Goal: Task Accomplishment & Management: Manage account settings

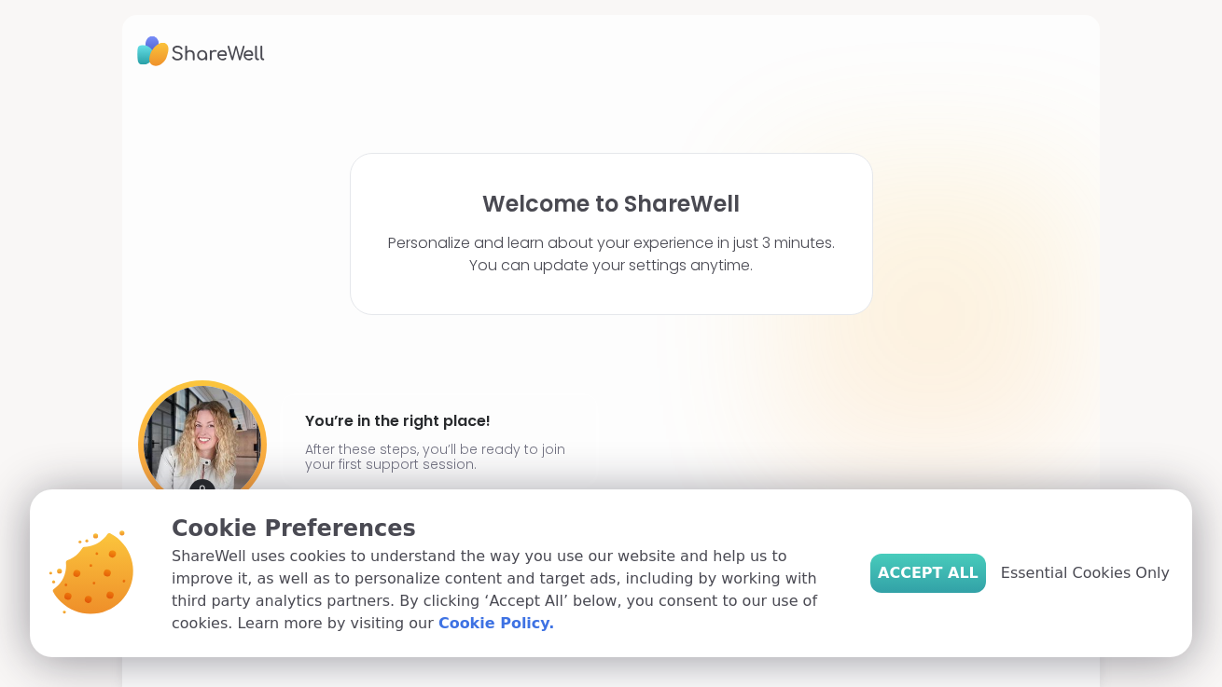
click at [951, 582] on span "Accept All" at bounding box center [928, 573] width 101 height 22
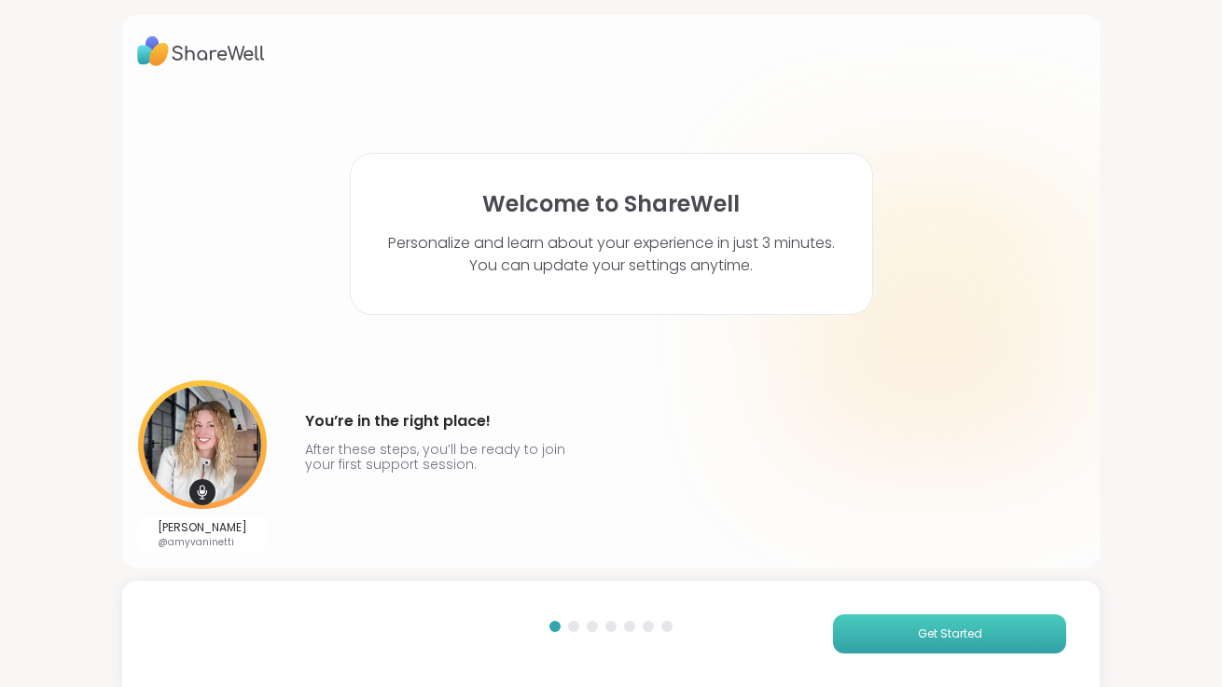
click at [955, 634] on span "Get Started" at bounding box center [950, 634] width 64 height 17
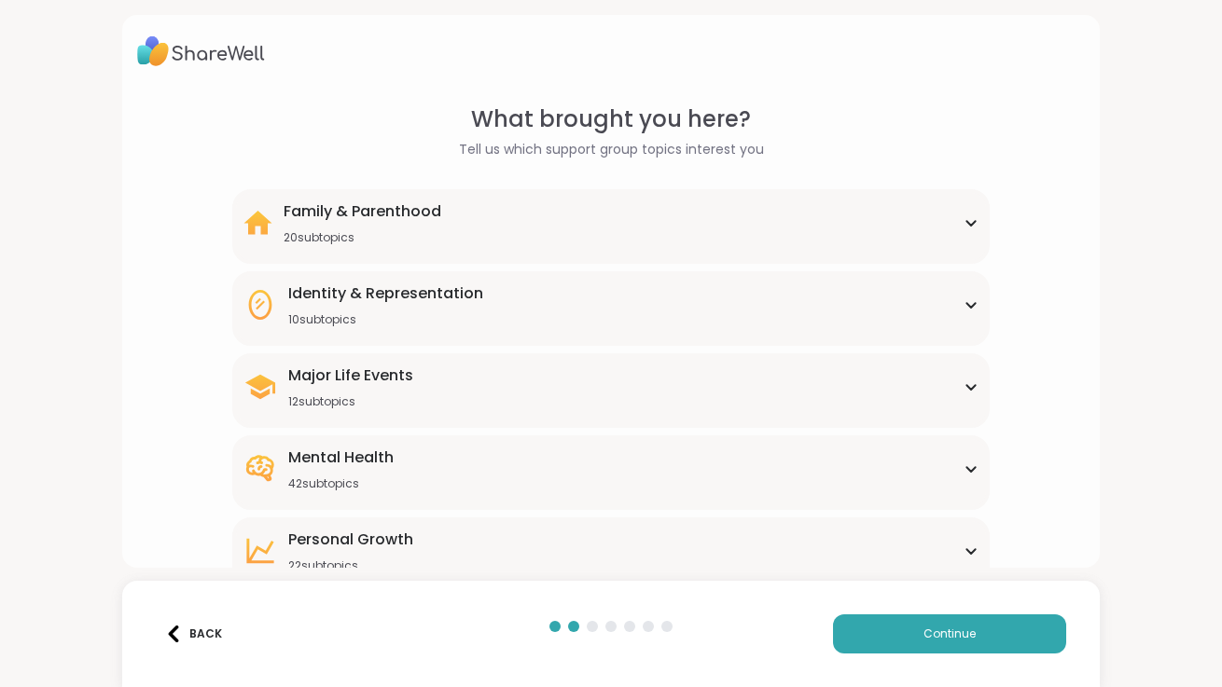
click at [870, 215] on div "Family & Parenthood 20 subtopics" at bounding box center [611, 223] width 736 height 45
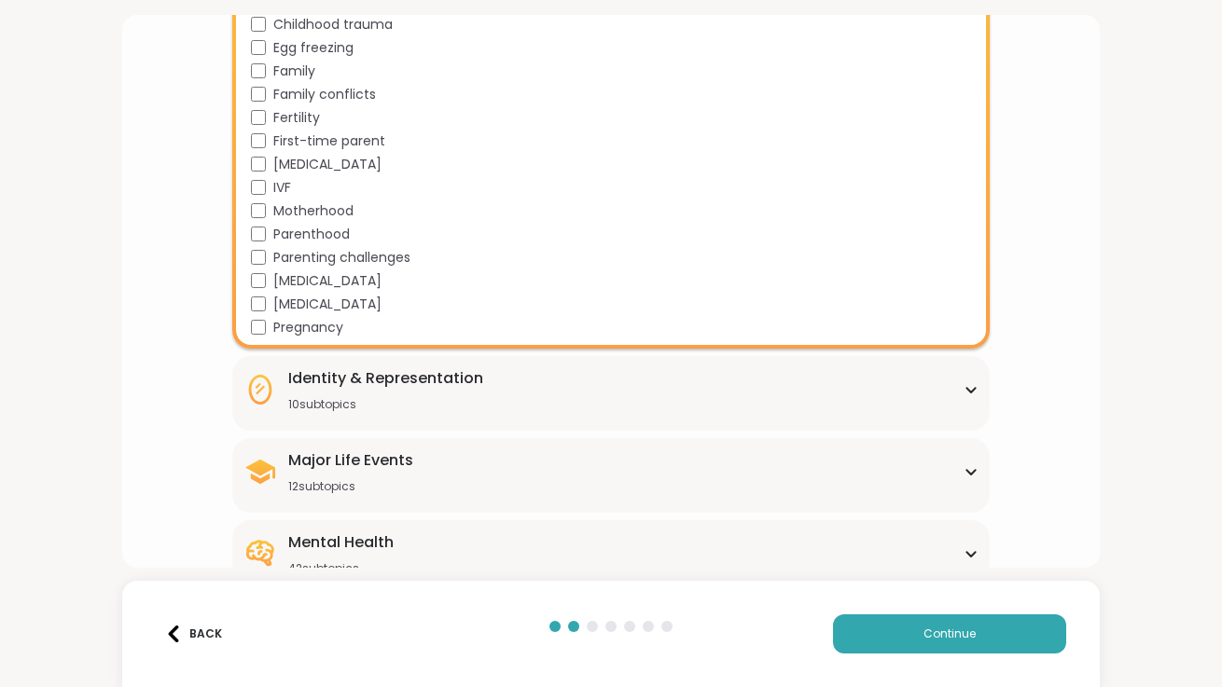
scroll to position [386, 0]
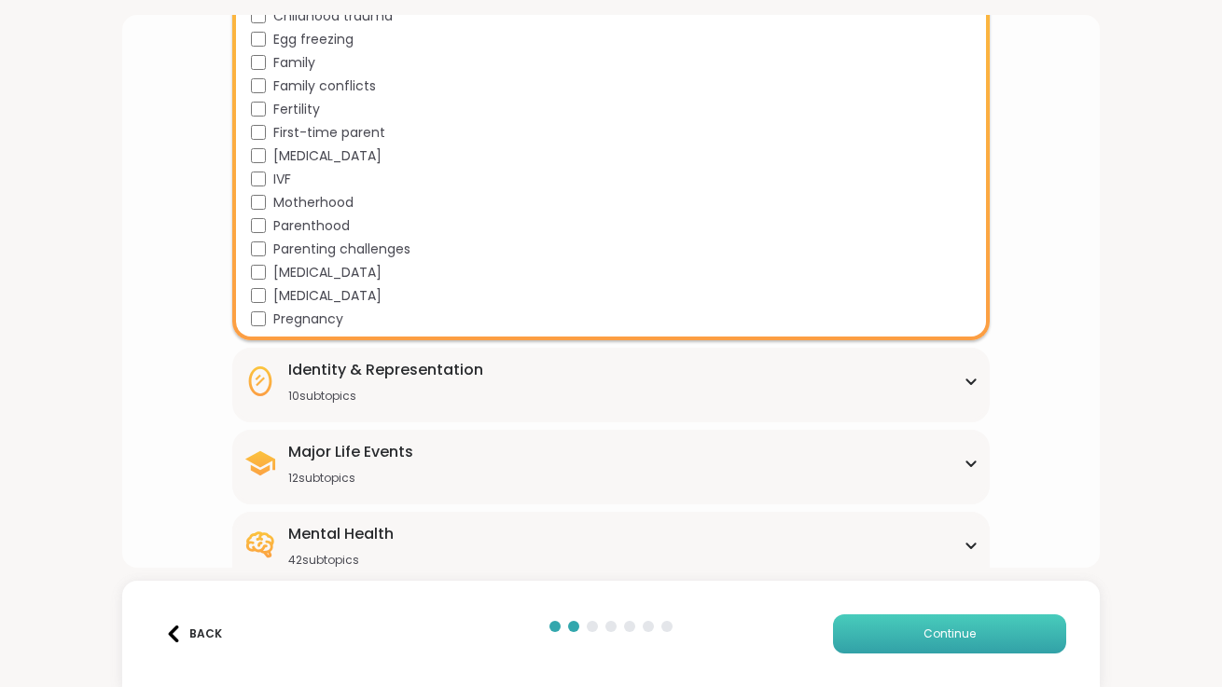
click at [959, 651] on button "Continue" at bounding box center [949, 634] width 233 height 39
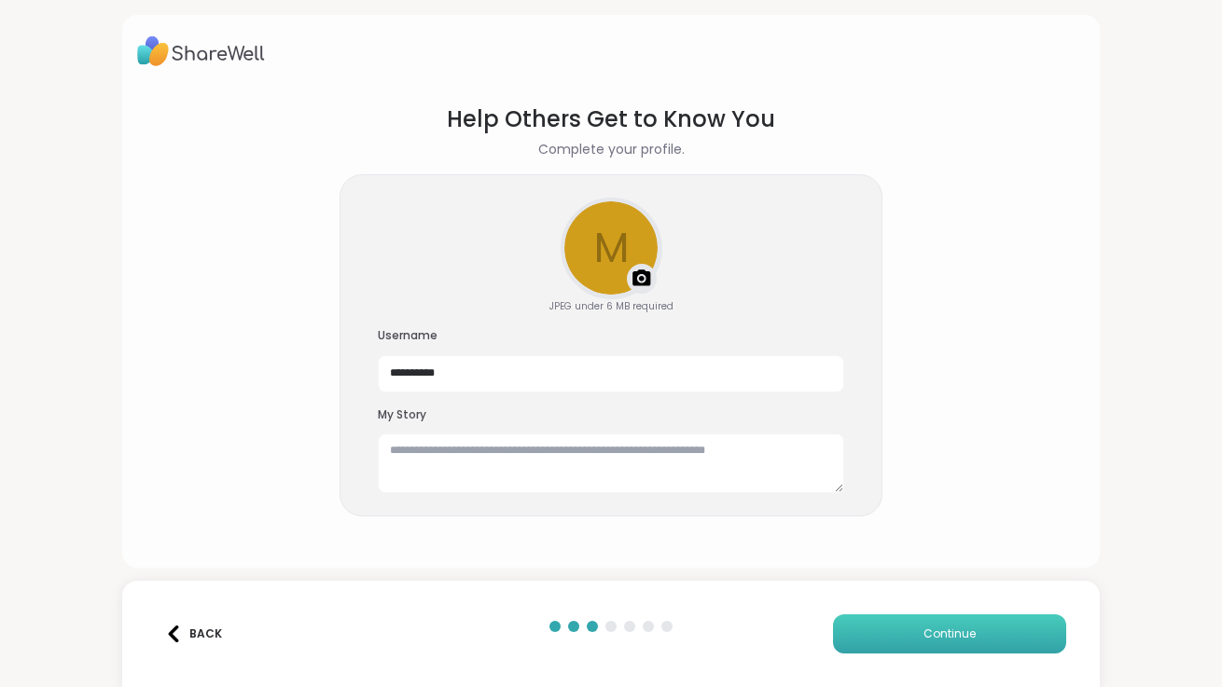
scroll to position [0, 0]
click at [959, 651] on button "Continue" at bounding box center [949, 634] width 233 height 39
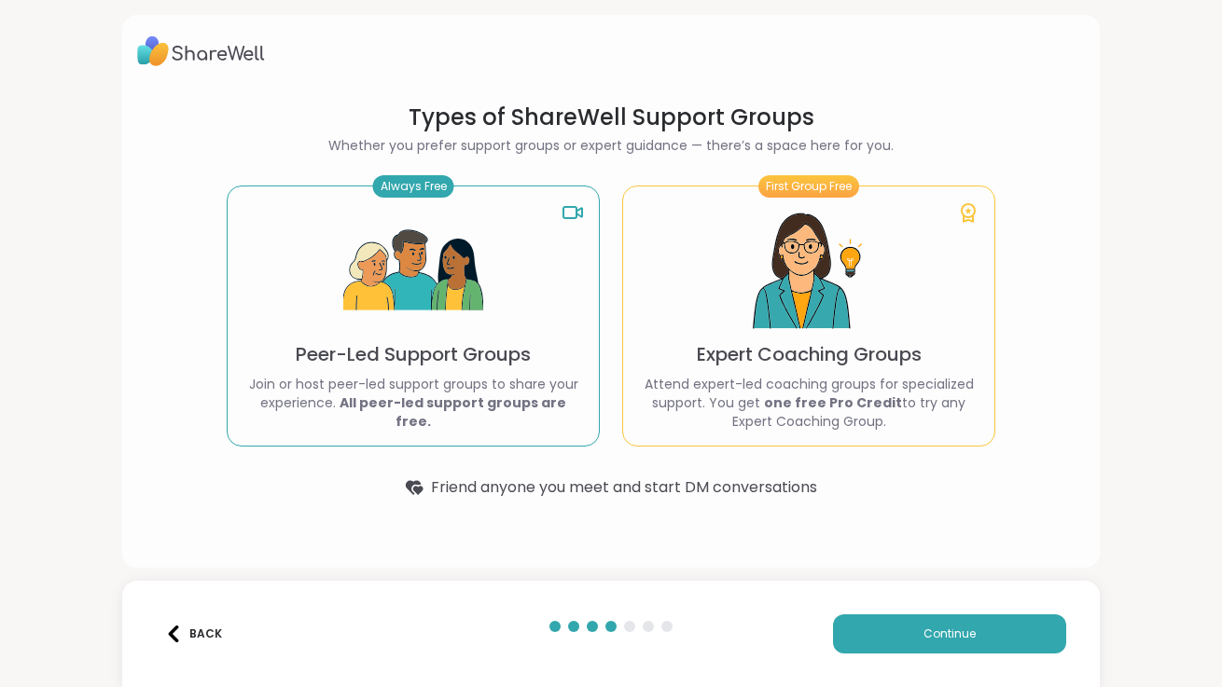
click at [430, 302] on img at bounding box center [413, 271] width 140 height 140
click at [481, 284] on img at bounding box center [413, 271] width 140 height 140
click at [992, 641] on button "Continue" at bounding box center [949, 634] width 233 height 39
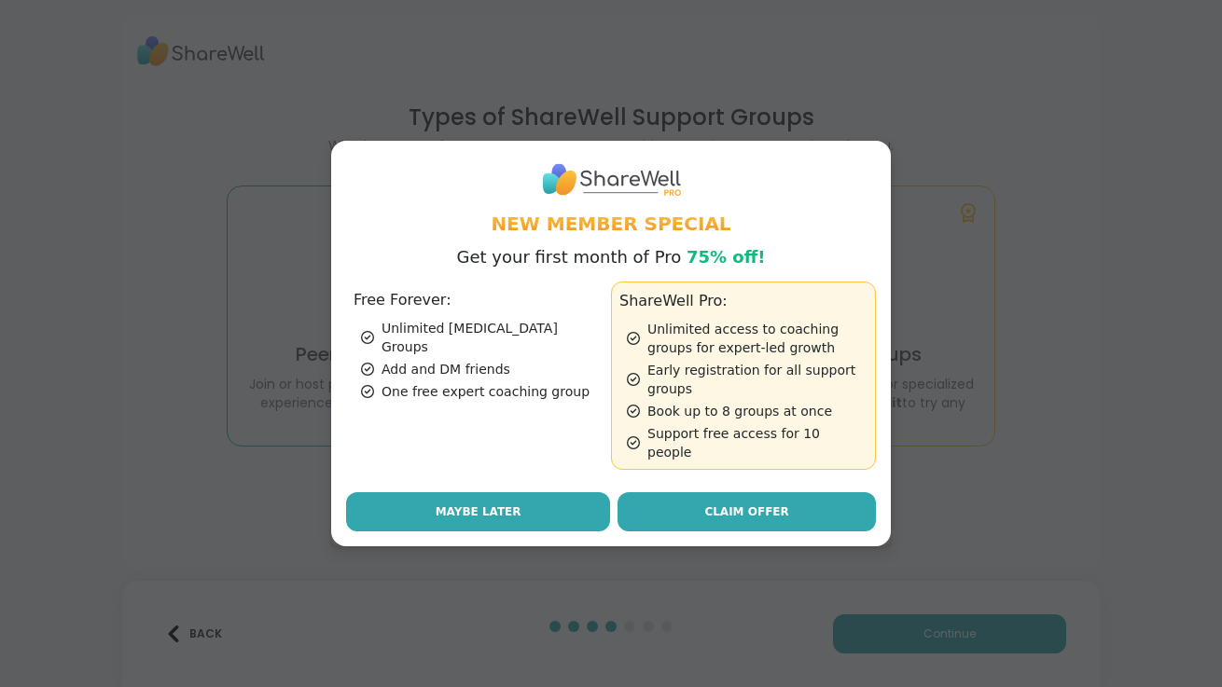
click at [508, 515] on button "Maybe Later" at bounding box center [478, 512] width 264 height 39
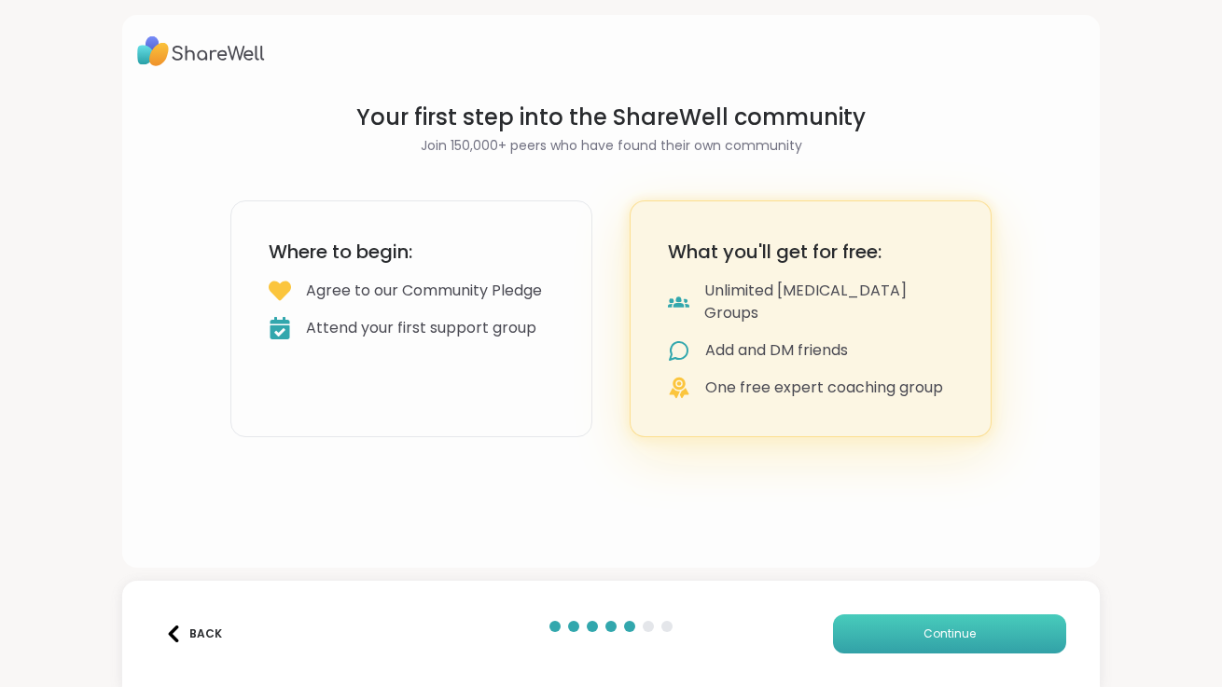
click at [905, 638] on button "Continue" at bounding box center [949, 634] width 233 height 39
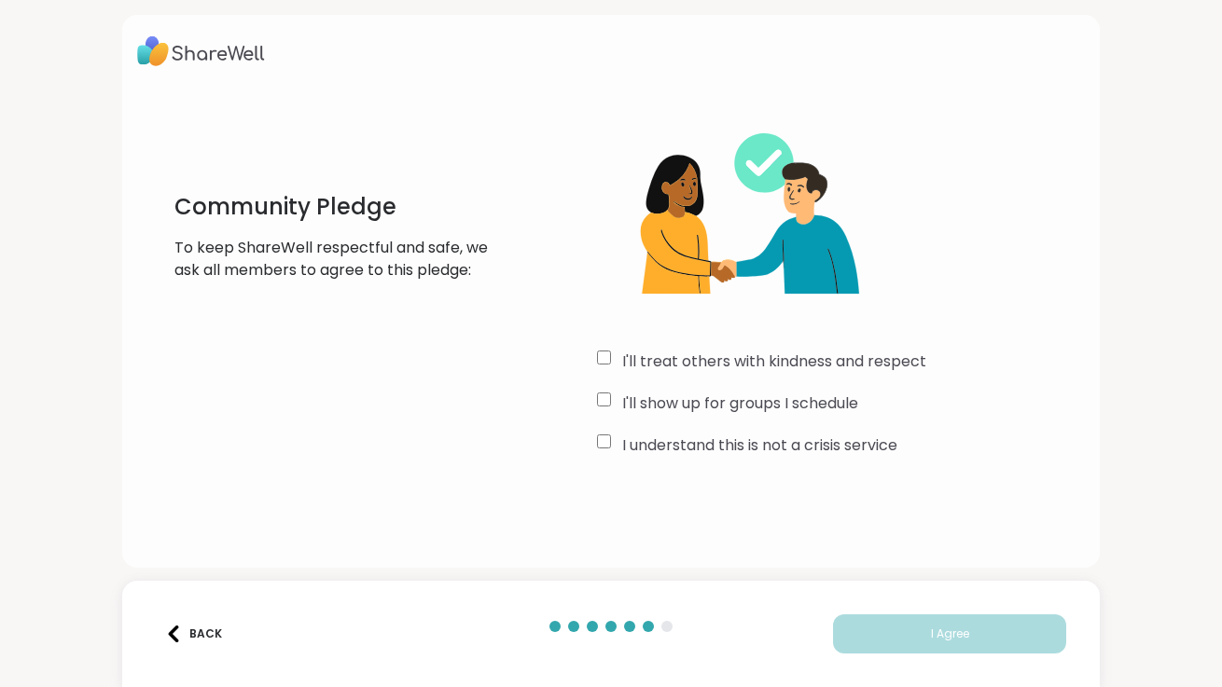
click at [597, 415] on div "I'll treat others with kindness and respect I'll show up for groups I schedule …" at bounding box center [841, 282] width 488 height 359
click at [668, 402] on label "I'll show up for groups I schedule" at bounding box center [740, 404] width 236 height 22
click at [924, 644] on button "I Agree" at bounding box center [949, 634] width 233 height 39
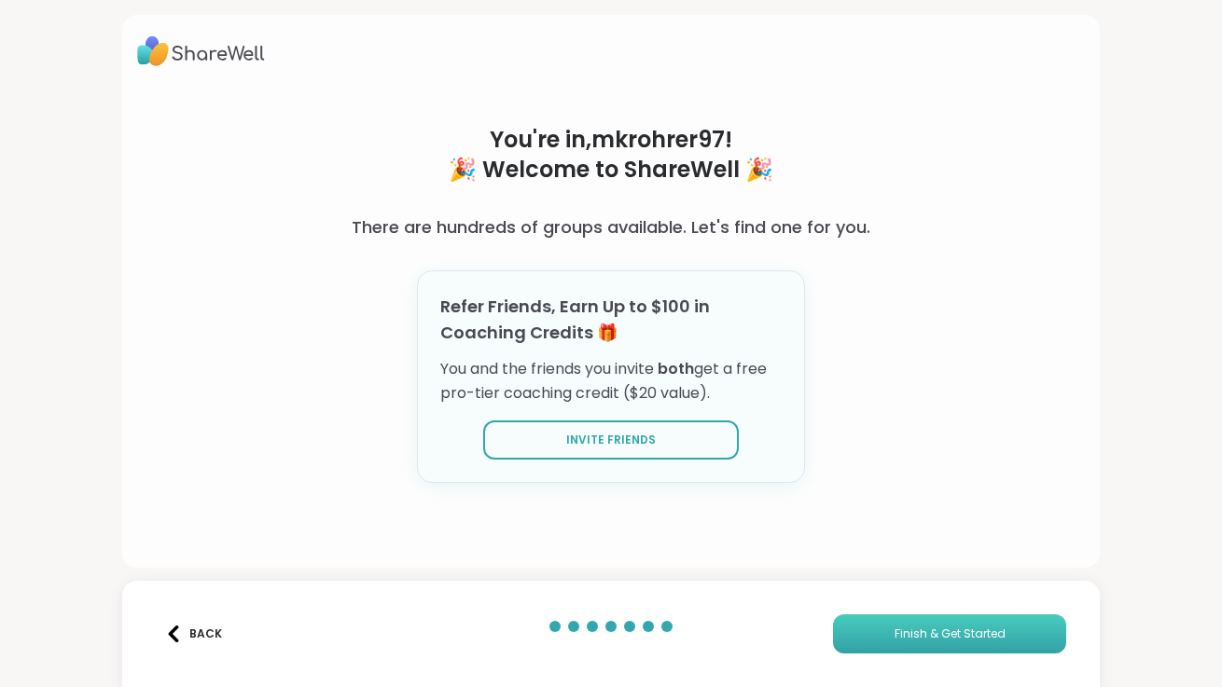
click at [921, 641] on span "Finish & Get Started" at bounding box center [950, 634] width 111 height 17
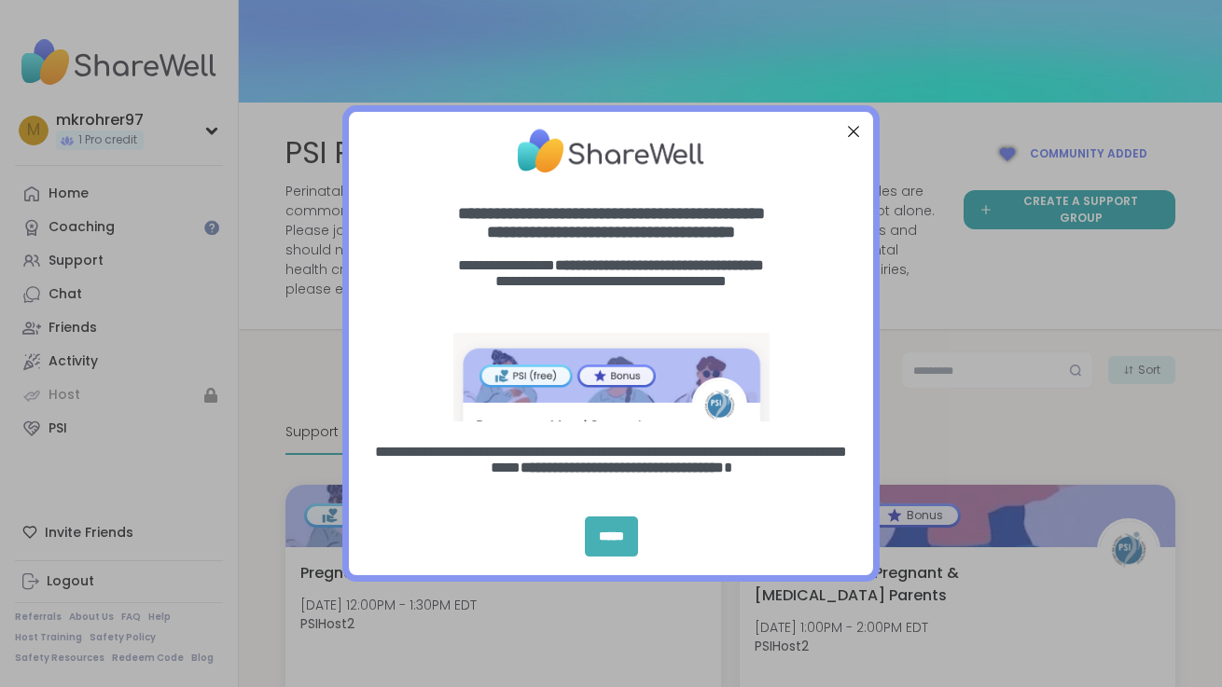
click at [622, 532] on div "*****" at bounding box center [611, 537] width 53 height 40
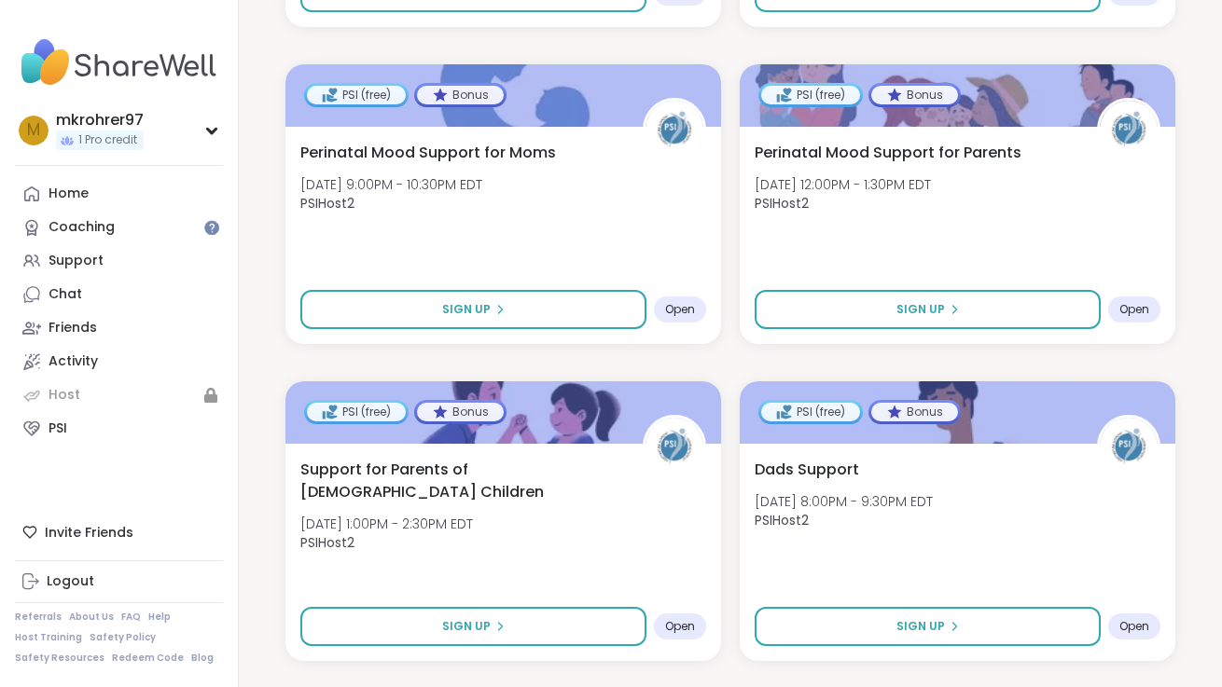
scroll to position [2325, 0]
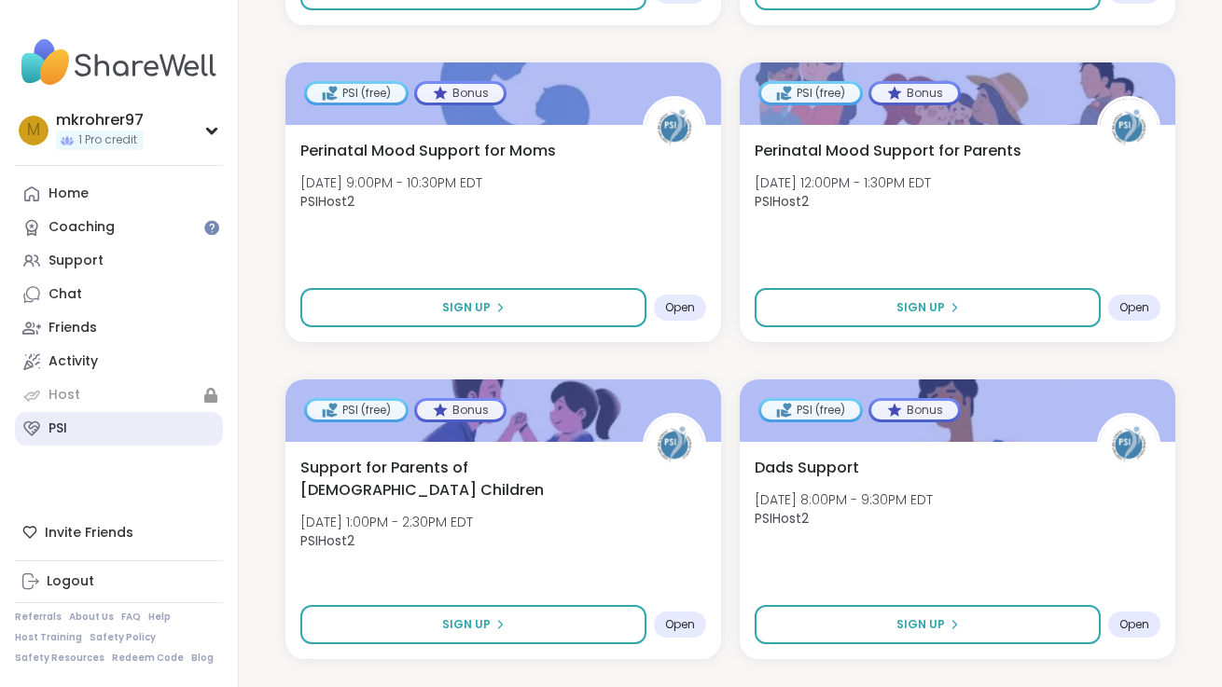
click at [61, 441] on link "PSI" at bounding box center [119, 429] width 208 height 34
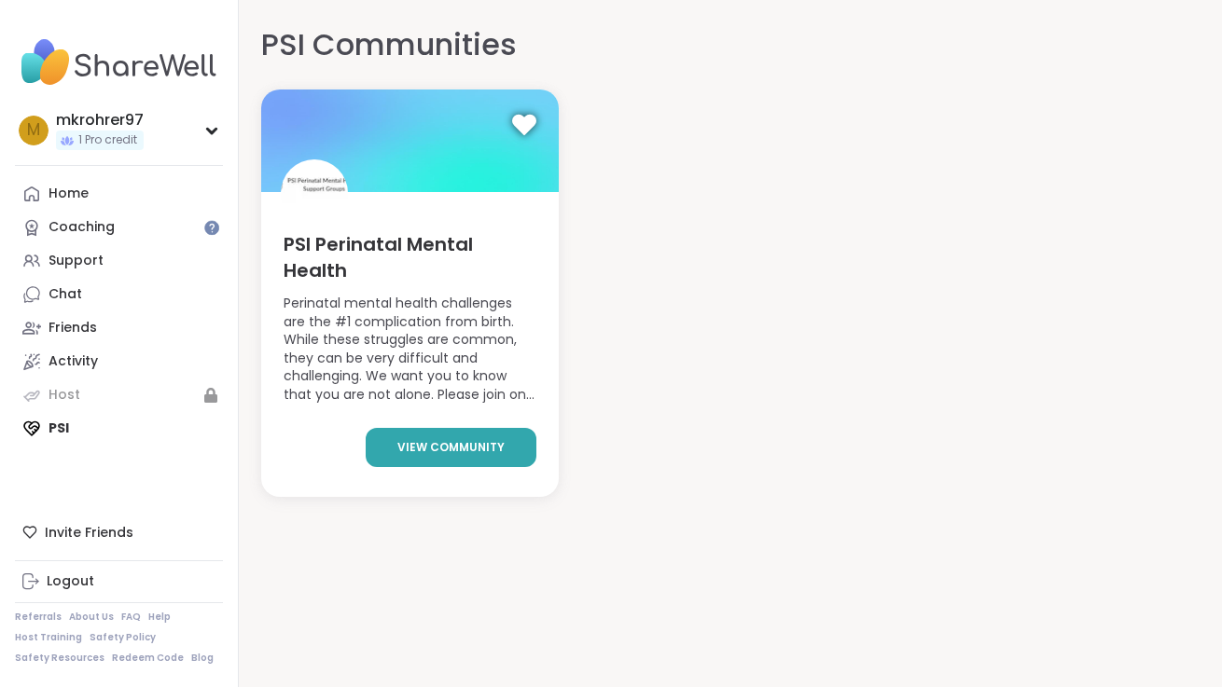
click at [423, 434] on link "view community" at bounding box center [451, 447] width 171 height 39
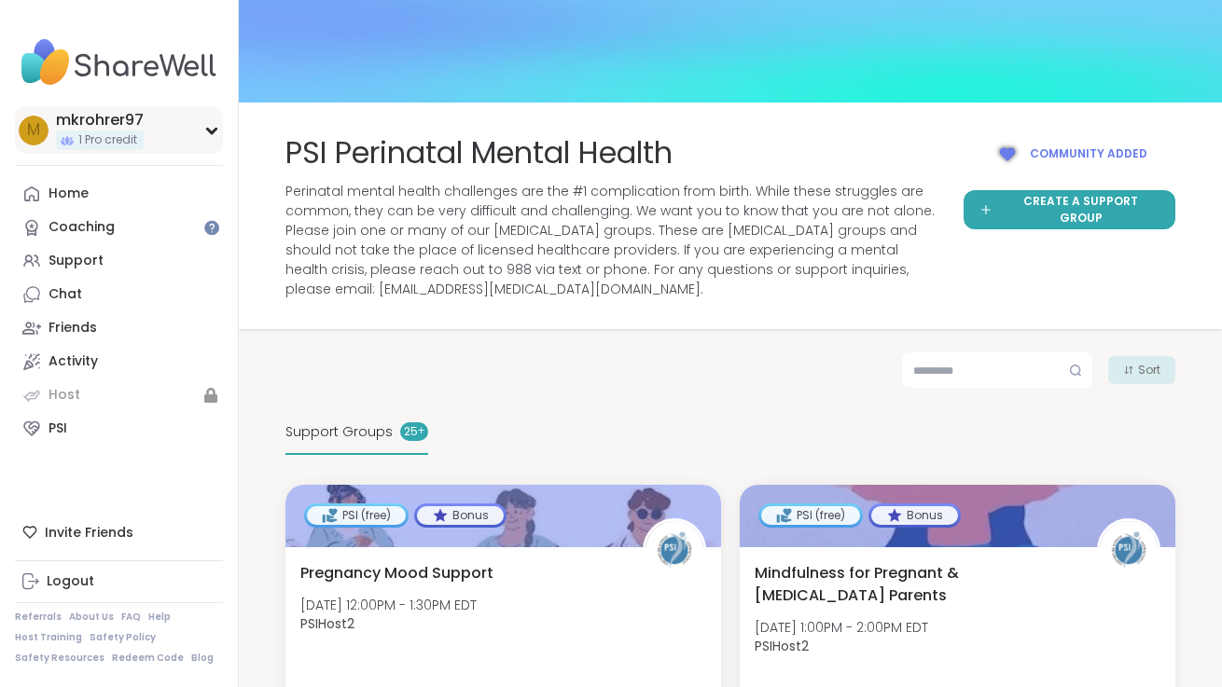
click at [215, 129] on icon at bounding box center [211, 131] width 8 height 5
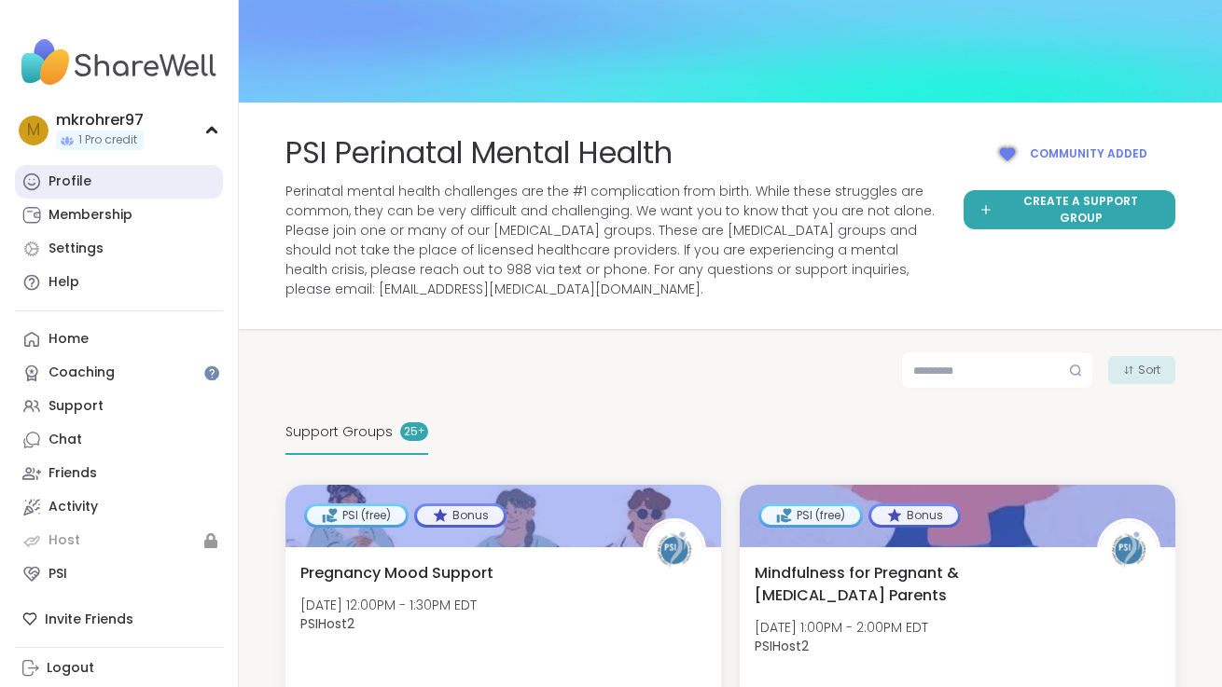
click at [115, 180] on link "Profile" at bounding box center [119, 182] width 208 height 34
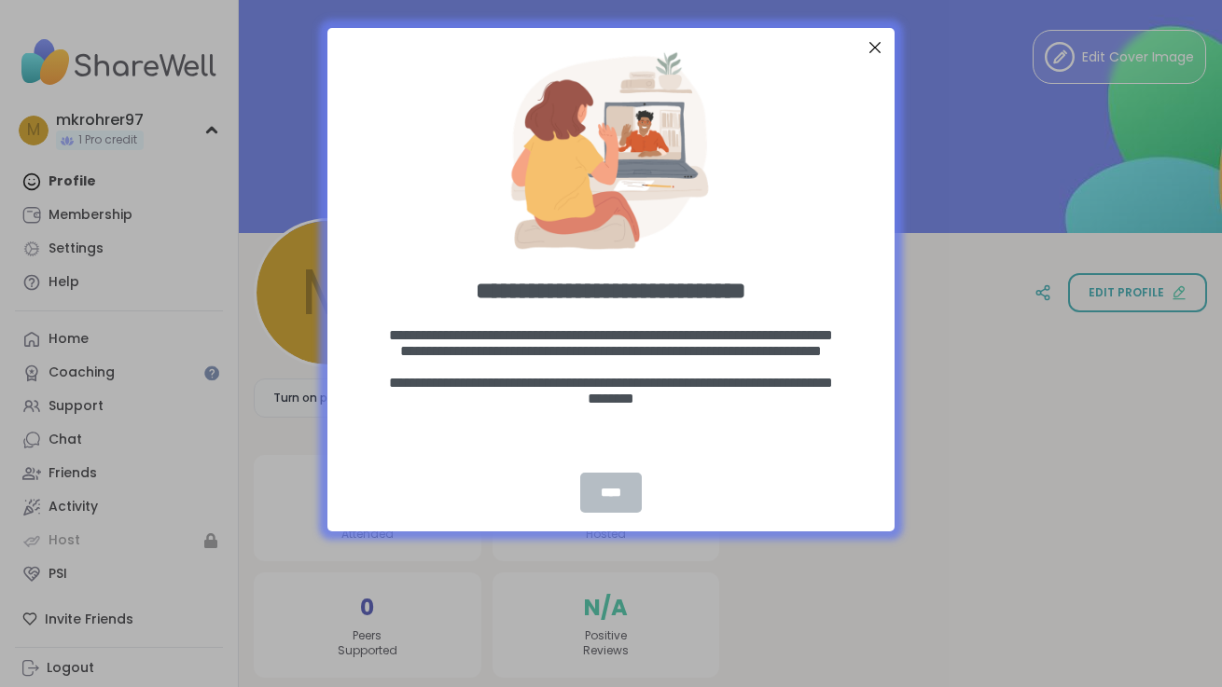
click at [606, 502] on div "****" at bounding box center [611, 493] width 62 height 40
